Goal: Information Seeking & Learning: Learn about a topic

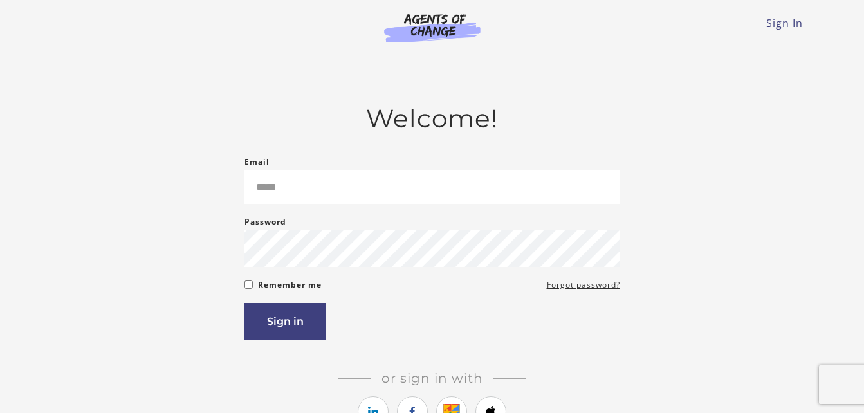
type input "**********"
click at [288, 328] on button "Sign in" at bounding box center [286, 321] width 82 height 37
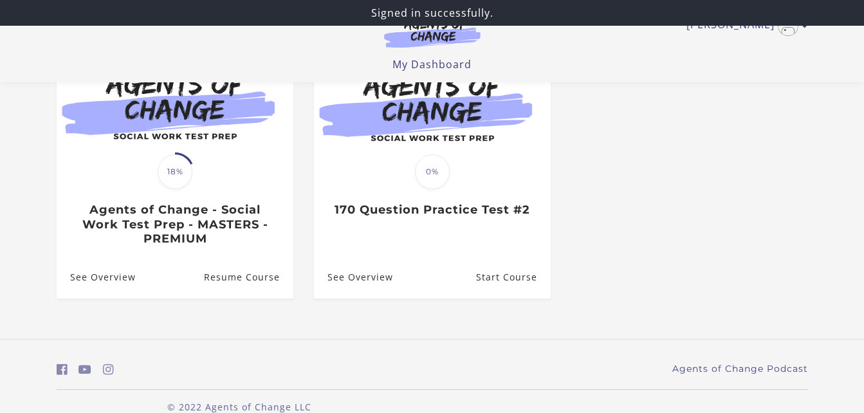
scroll to position [158, 0]
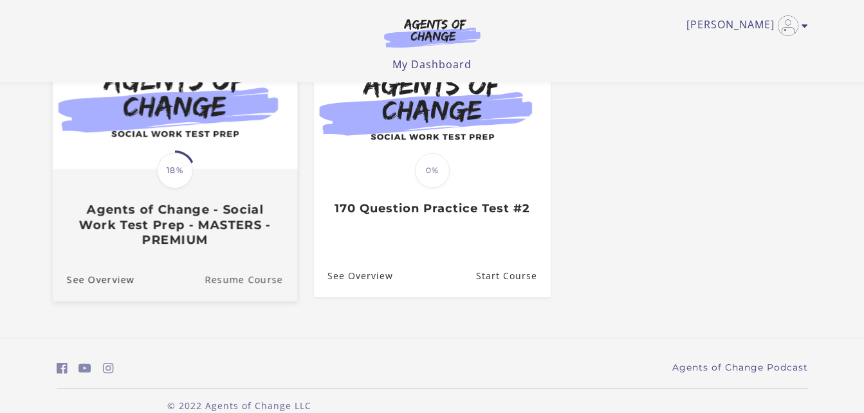
click at [252, 279] on link "Resume Course" at bounding box center [251, 278] width 93 height 43
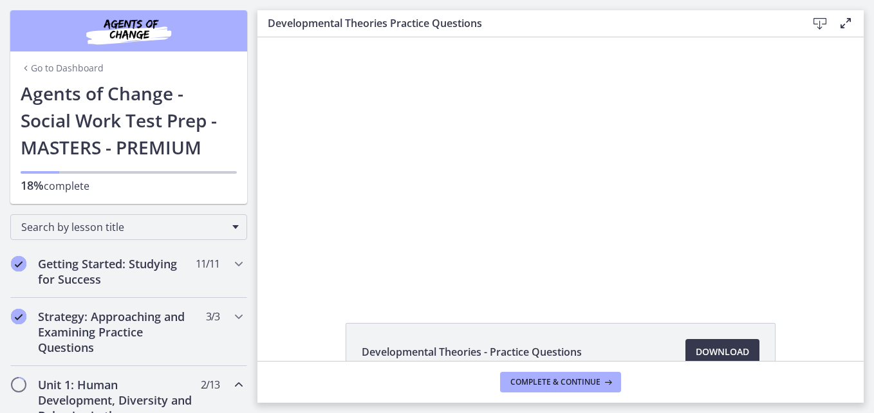
click at [550, 153] on div at bounding box center [560, 165] width 451 height 256
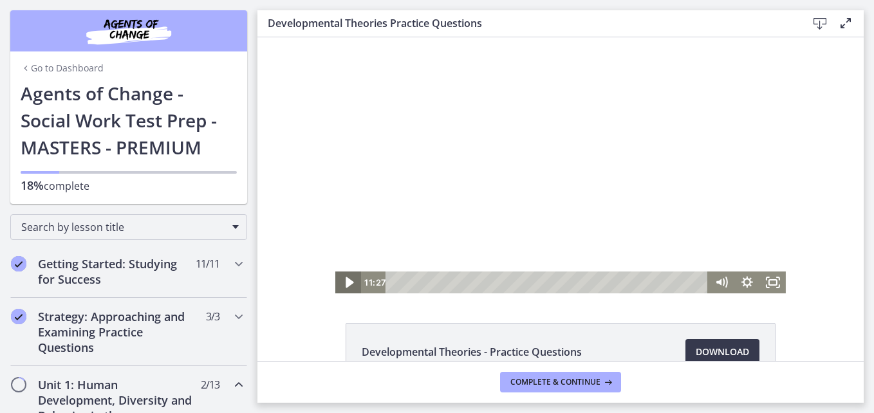
click at [339, 283] on icon "Play Video" at bounding box center [349, 283] width 31 height 26
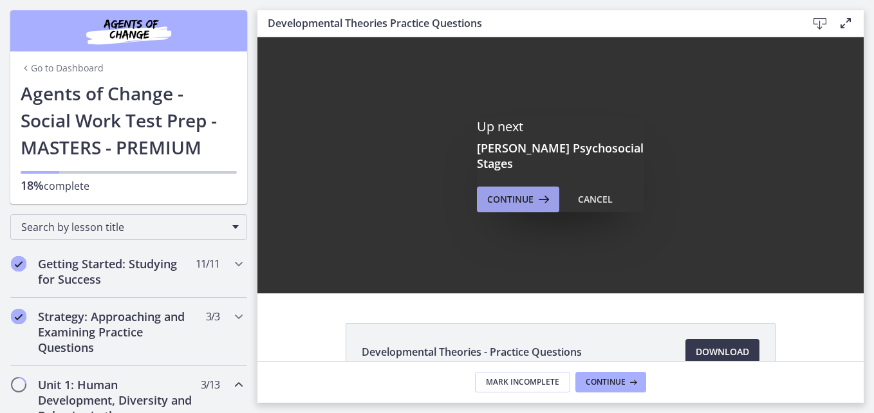
click at [510, 198] on span "Continue" at bounding box center [510, 199] width 46 height 15
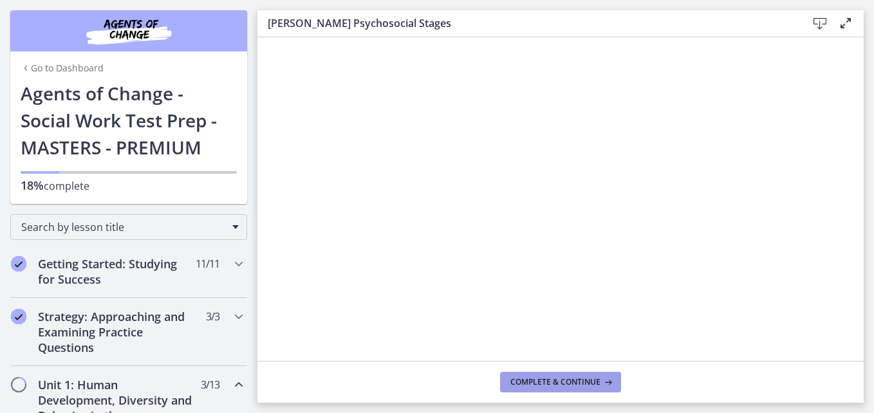
click at [555, 383] on span "Complete & continue" at bounding box center [555, 382] width 90 height 10
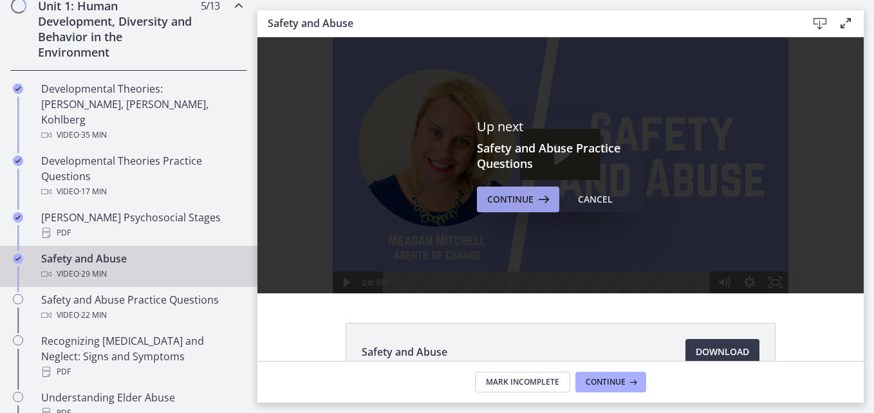
click at [508, 204] on span "Continue" at bounding box center [510, 199] width 46 height 15
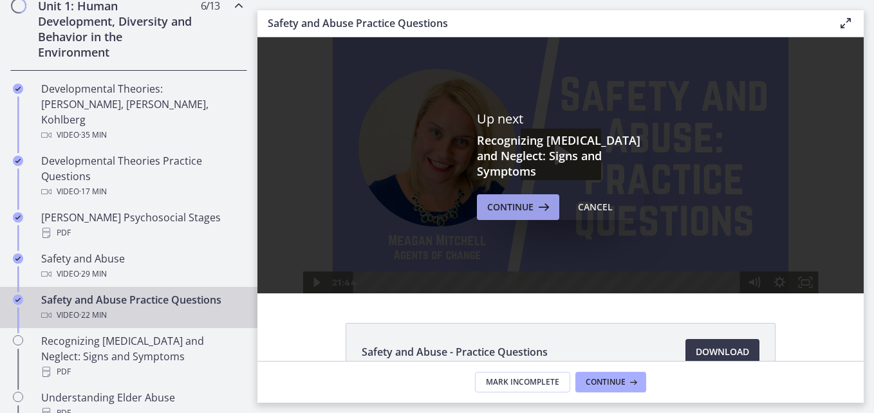
click at [516, 200] on span "Continue" at bounding box center [510, 207] width 46 height 15
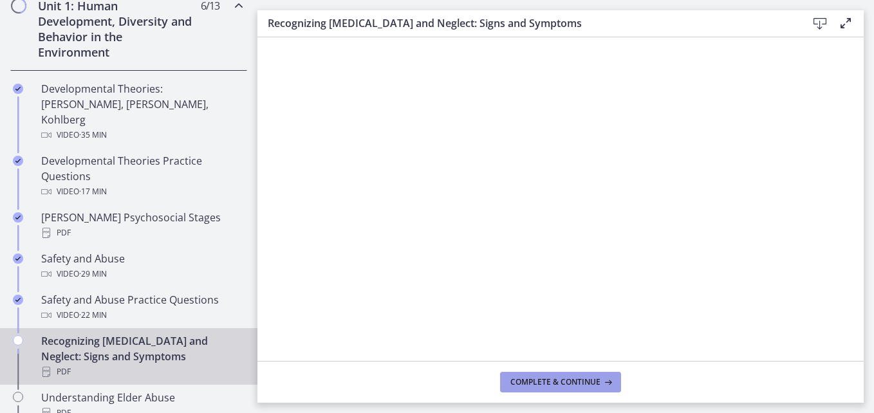
click at [588, 384] on span "Complete & continue" at bounding box center [555, 382] width 90 height 10
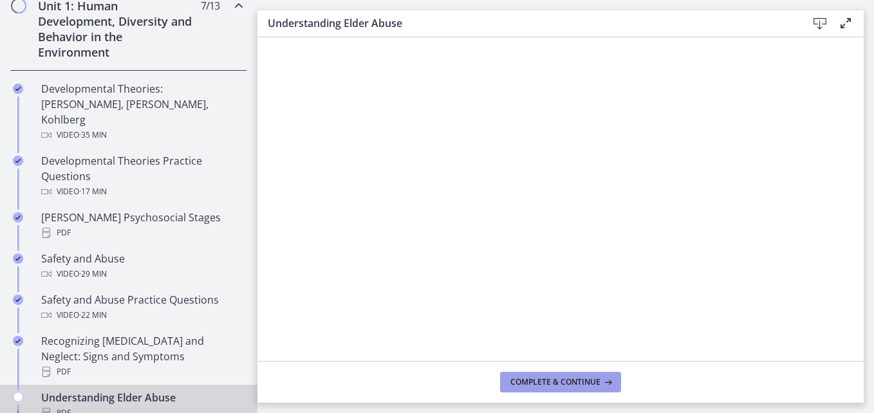
click at [588, 384] on span "Complete & continue" at bounding box center [555, 382] width 90 height 10
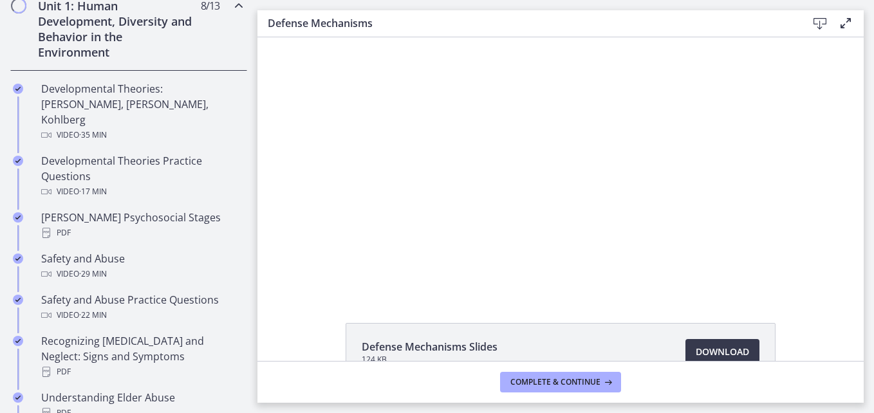
click at [491, 218] on div at bounding box center [561, 165] width 456 height 256
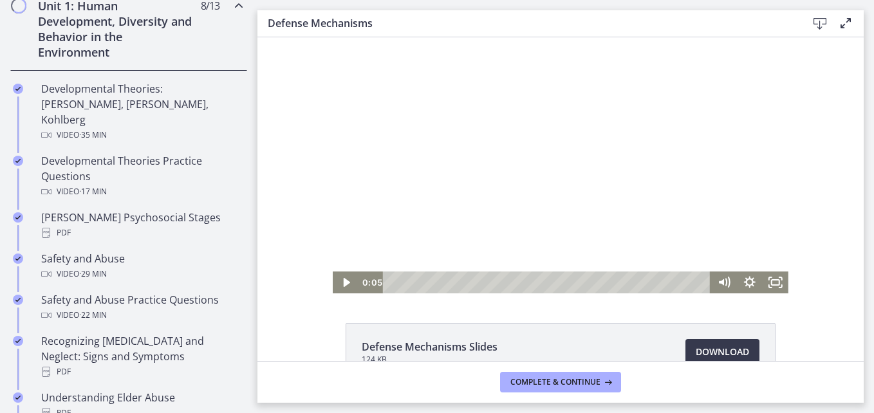
click at [594, 146] on div at bounding box center [561, 165] width 456 height 256
drag, startPoint x: 469, startPoint y: 155, endPoint x: 564, endPoint y: 160, distance: 95.4
click at [564, 160] on div at bounding box center [561, 165] width 456 height 256
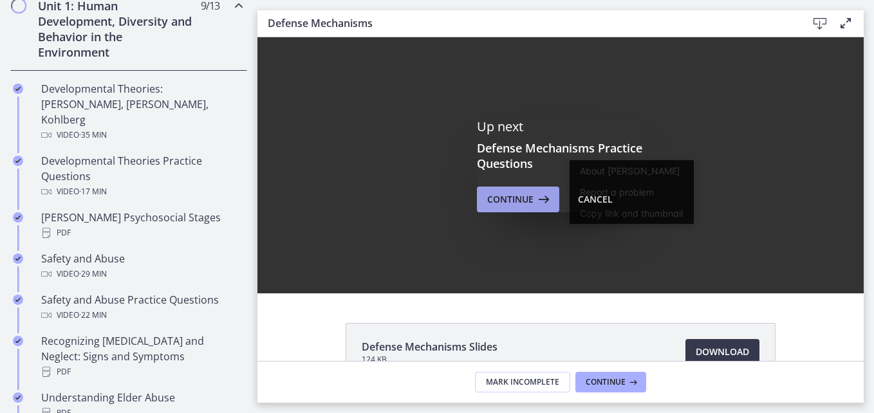
click at [523, 191] on button "Continue" at bounding box center [518, 200] width 82 height 26
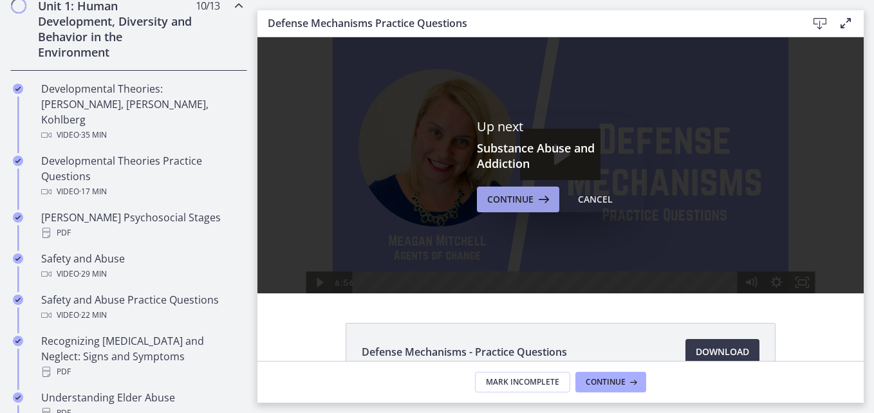
click at [513, 191] on button "Continue" at bounding box center [518, 200] width 82 height 26
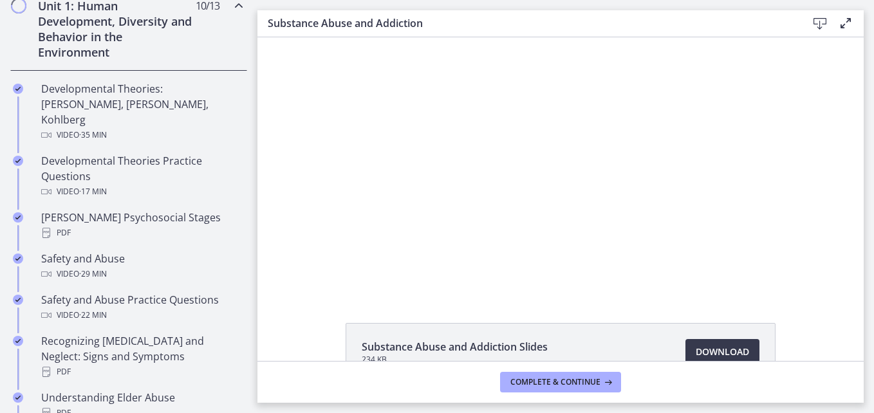
click at [575, 214] on div at bounding box center [561, 165] width 456 height 256
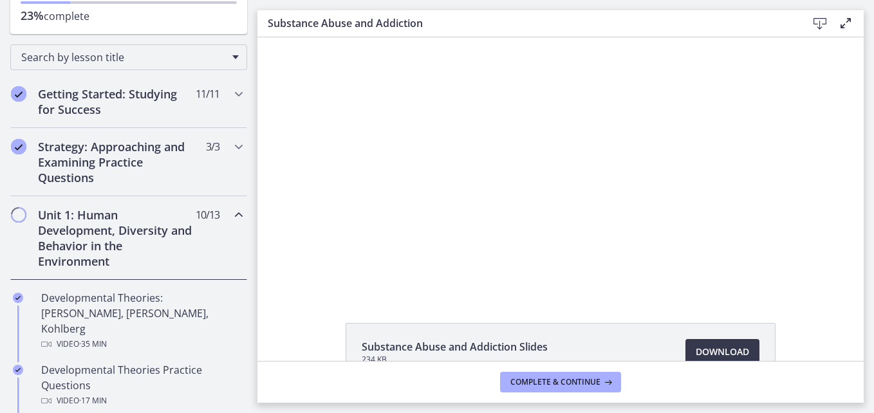
scroll to position [171, 0]
